Goal: Check status: Check status

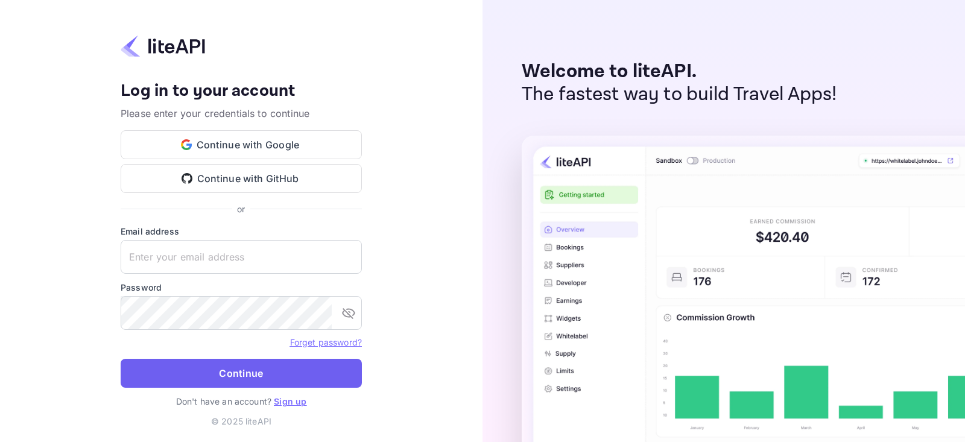
type input "[EMAIL_ADDRESS][DOMAIN_NAME]"
click at [236, 370] on button "Continue" at bounding box center [241, 373] width 241 height 29
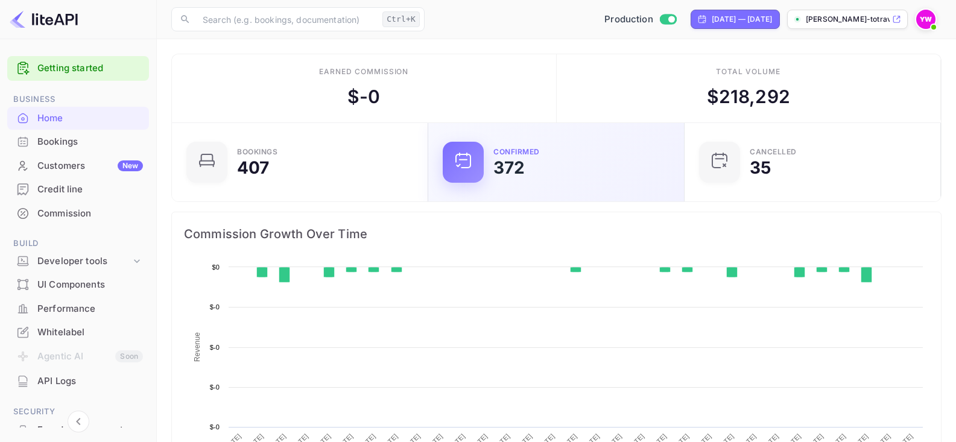
scroll to position [187, 240]
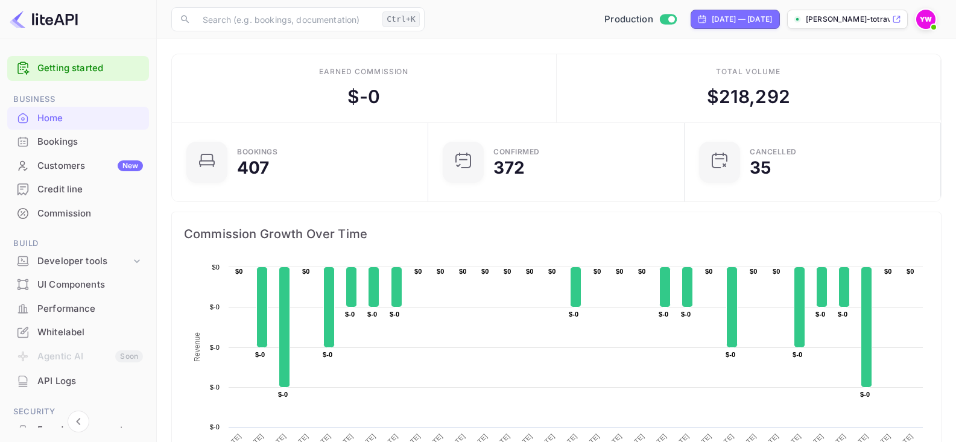
click at [50, 146] on div "Bookings" at bounding box center [90, 142] width 106 height 14
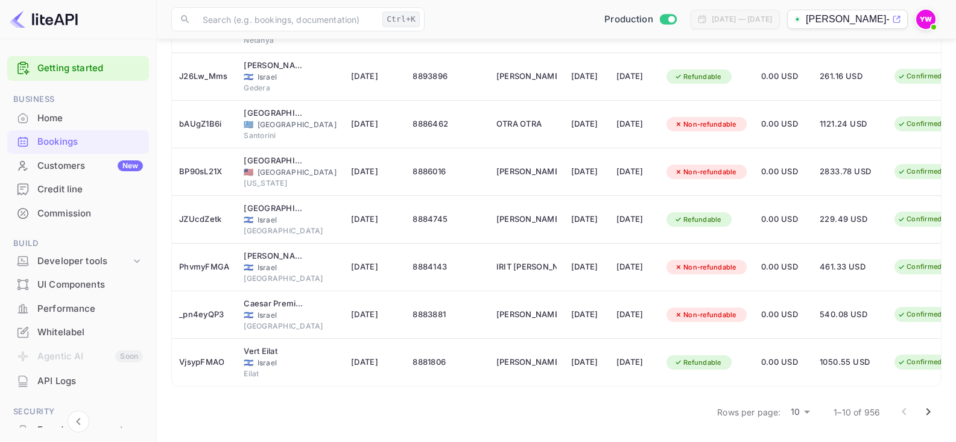
scroll to position [0, 33]
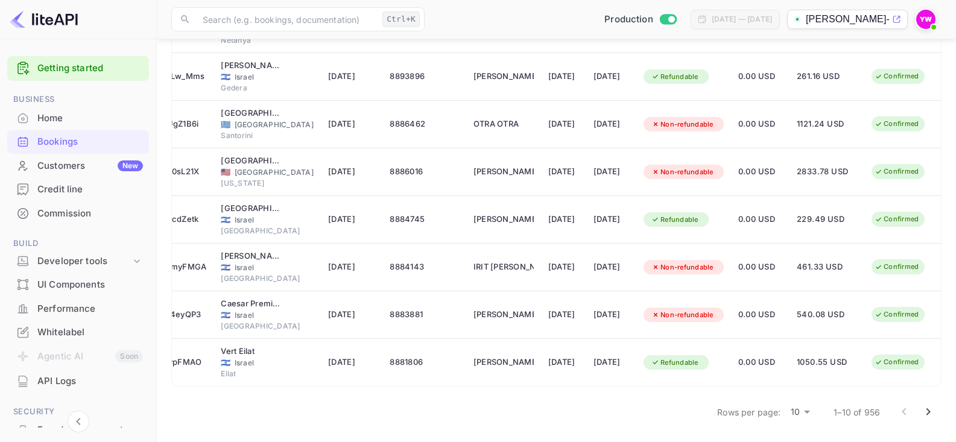
click at [927, 408] on icon "Go to next page" at bounding box center [929, 411] width 4 height 7
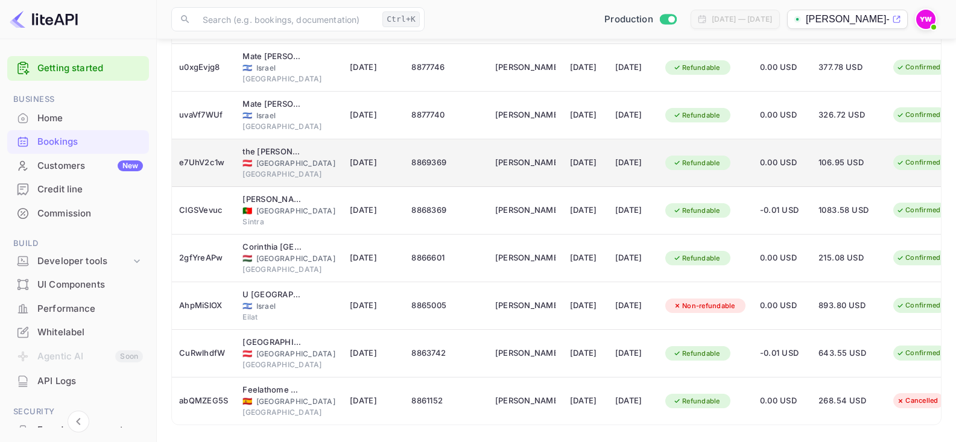
scroll to position [289, 0]
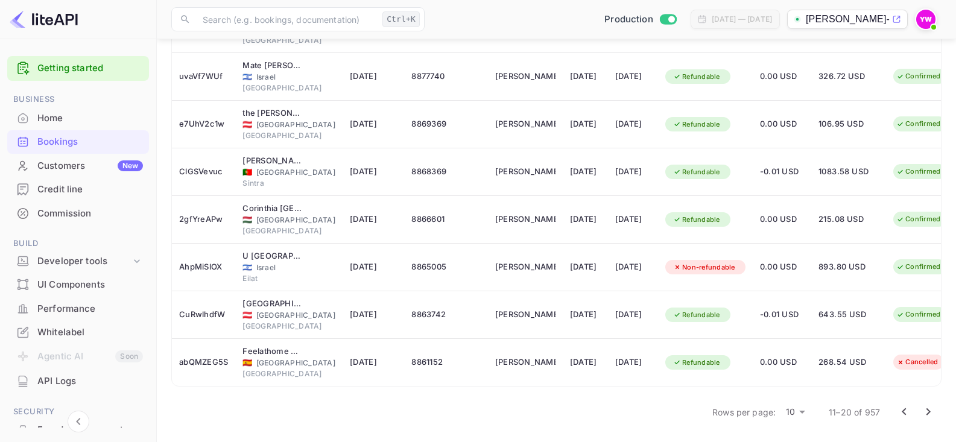
click at [903, 412] on icon "Go to previous page" at bounding box center [904, 411] width 4 height 7
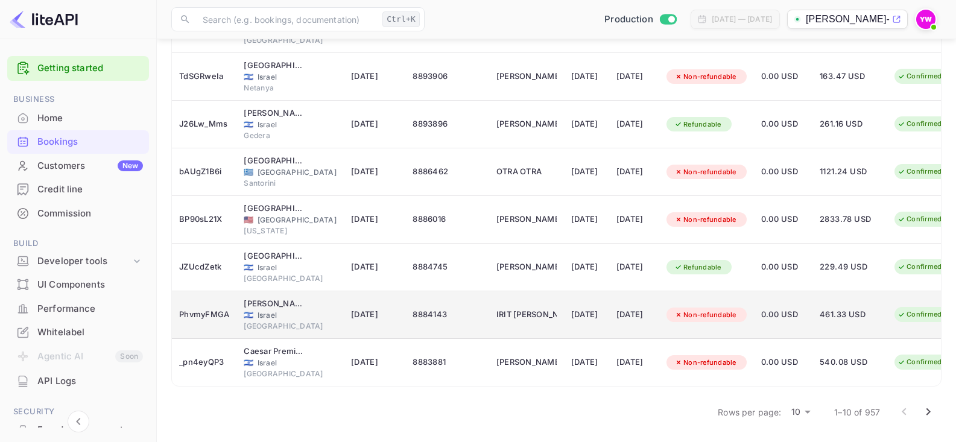
scroll to position [48, 0]
